Goal: Information Seeking & Learning: Learn about a topic

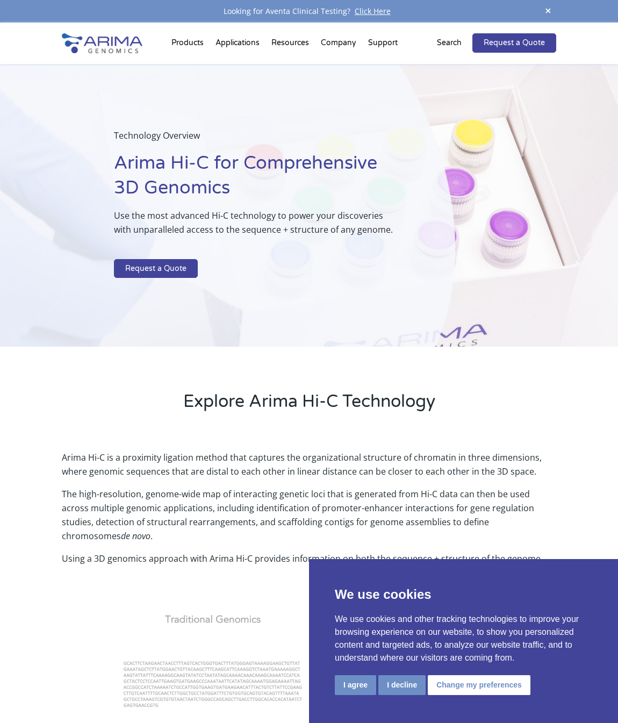
scroll to position [1, 0]
click at [504, 679] on button "Change my preferences" at bounding box center [479, 685] width 103 height 20
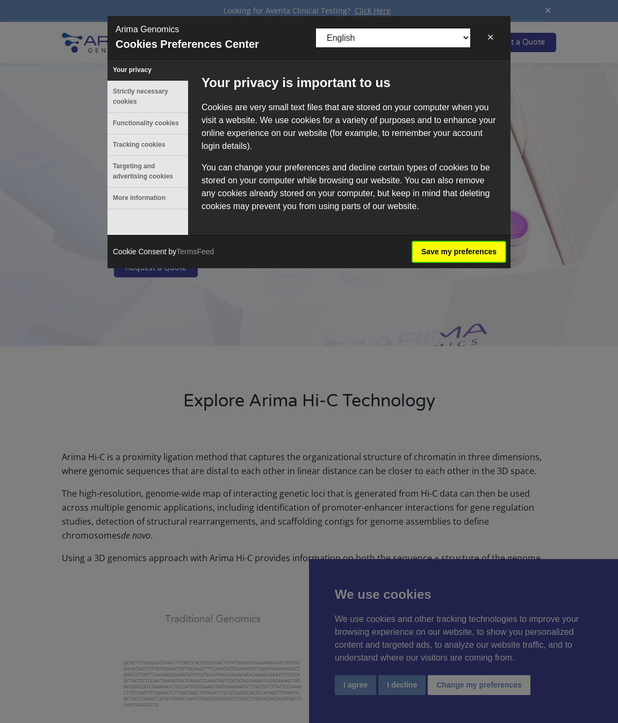
click at [443, 262] on button "Save my preferences" at bounding box center [459, 252] width 92 height 20
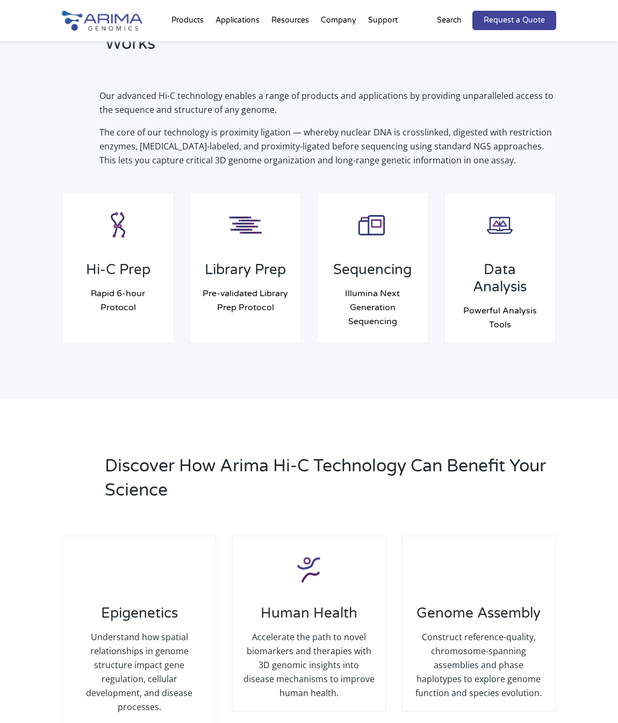
scroll to position [770, 0]
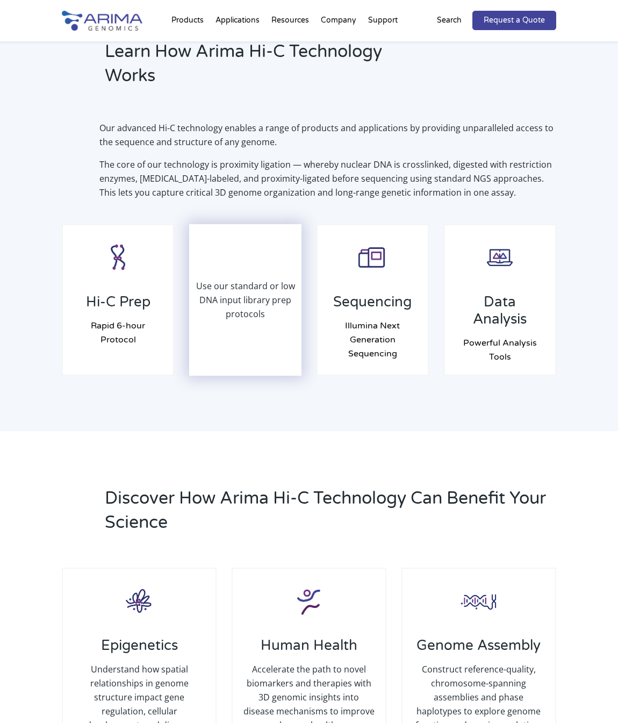
click at [263, 321] on div "Use our standard or low DNA input library prep protocols" at bounding box center [245, 299] width 110 height 149
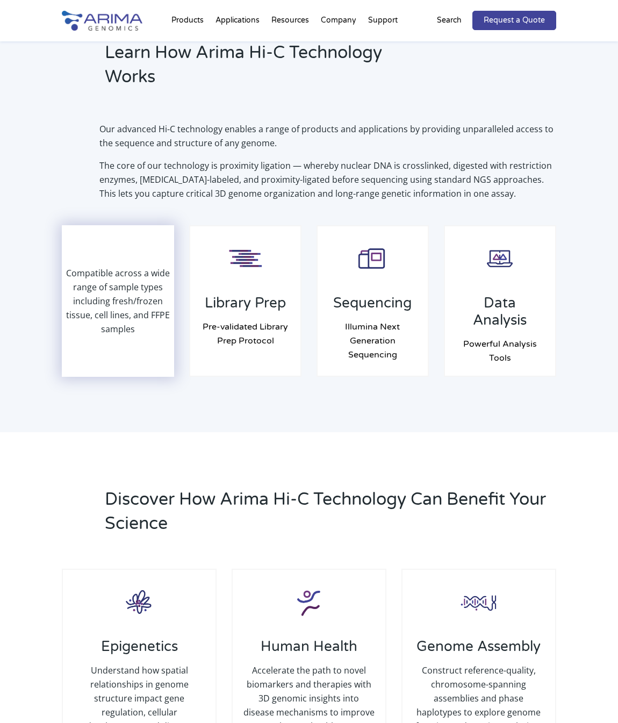
click at [134, 331] on div "Compatible across a wide range of sample types including fresh/frozen tissue, c…" at bounding box center [118, 300] width 110 height 149
click at [132, 307] on p "Compatible across a wide range of sample types including fresh/frozen tissue, c…" at bounding box center [118, 301] width 110 height 70
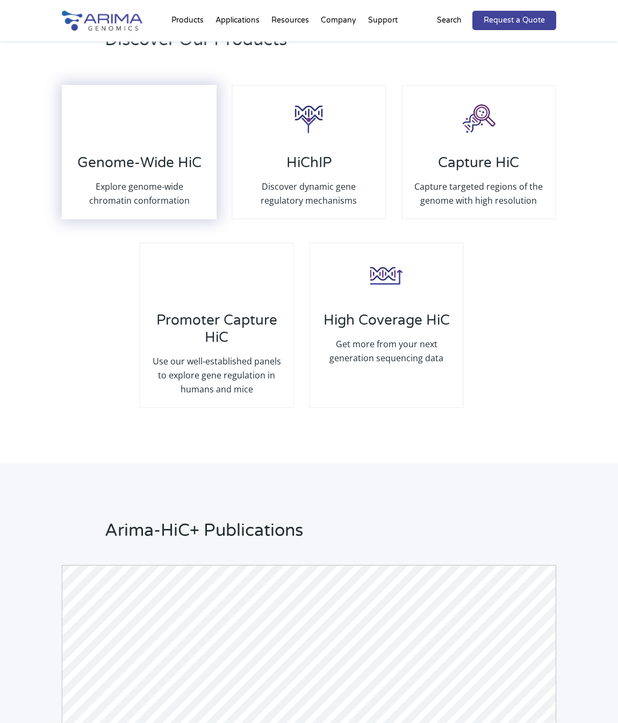
scroll to position [2056, 0]
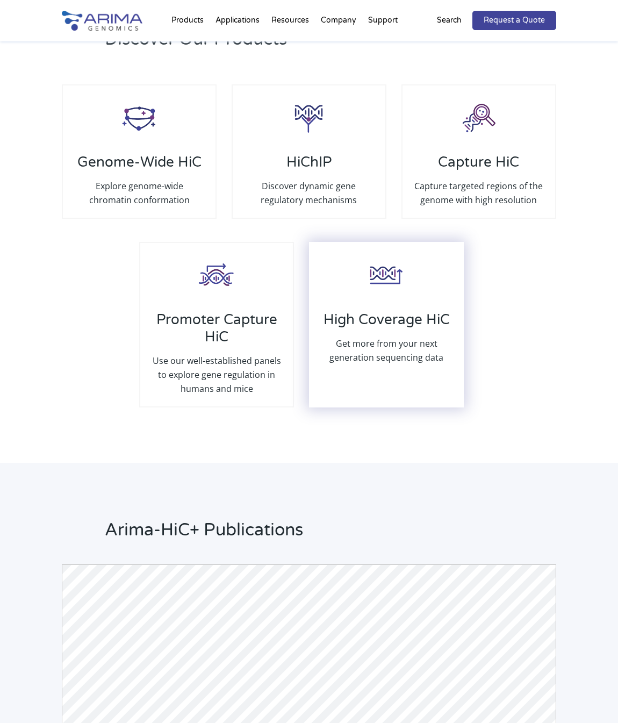
click at [413, 326] on h3 "High Coverage HiC" at bounding box center [386, 323] width 131 height 25
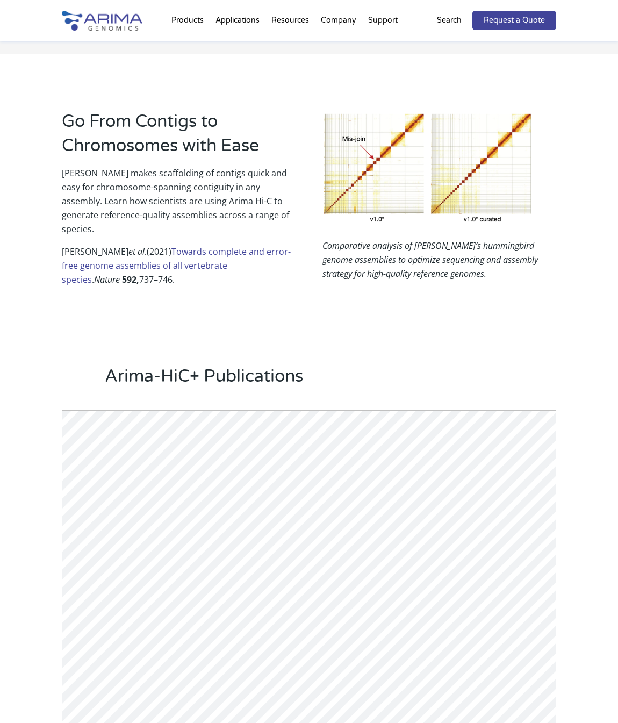
scroll to position [492, 0]
